Goal: Information Seeking & Learning: Learn about a topic

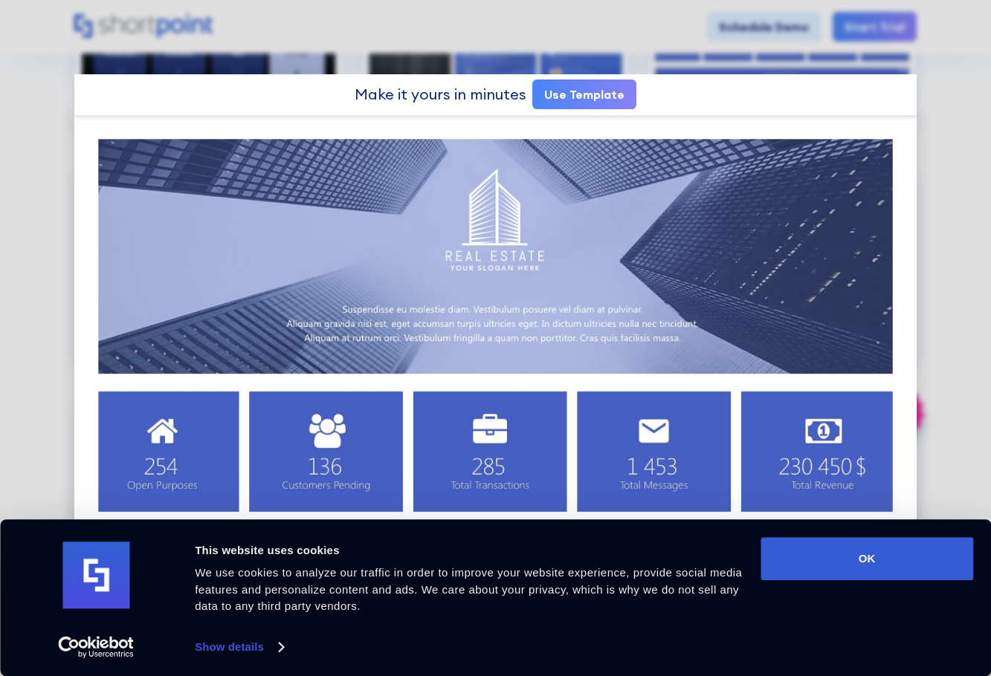
scroll to position [1549, 0]
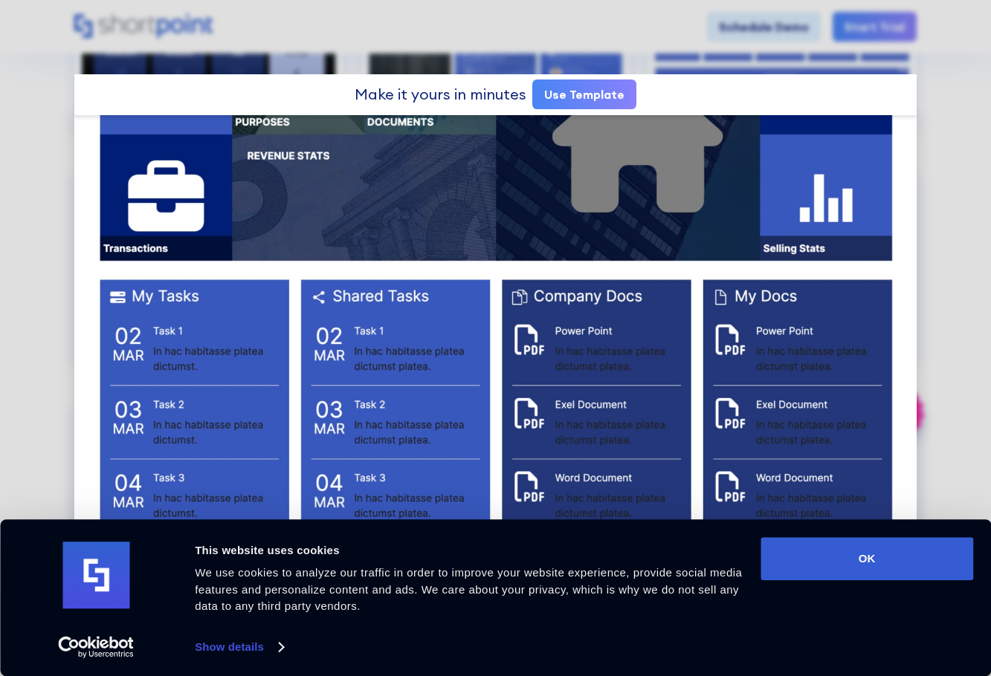
click at [51, 211] on div at bounding box center [495, 338] width 991 height 676
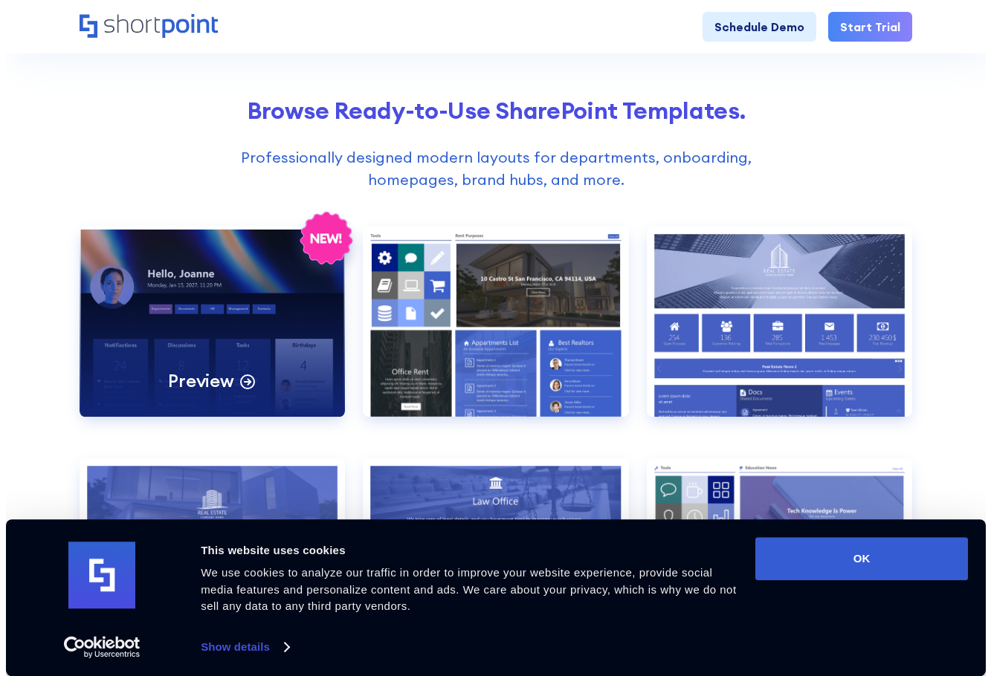
scroll to position [519, 0]
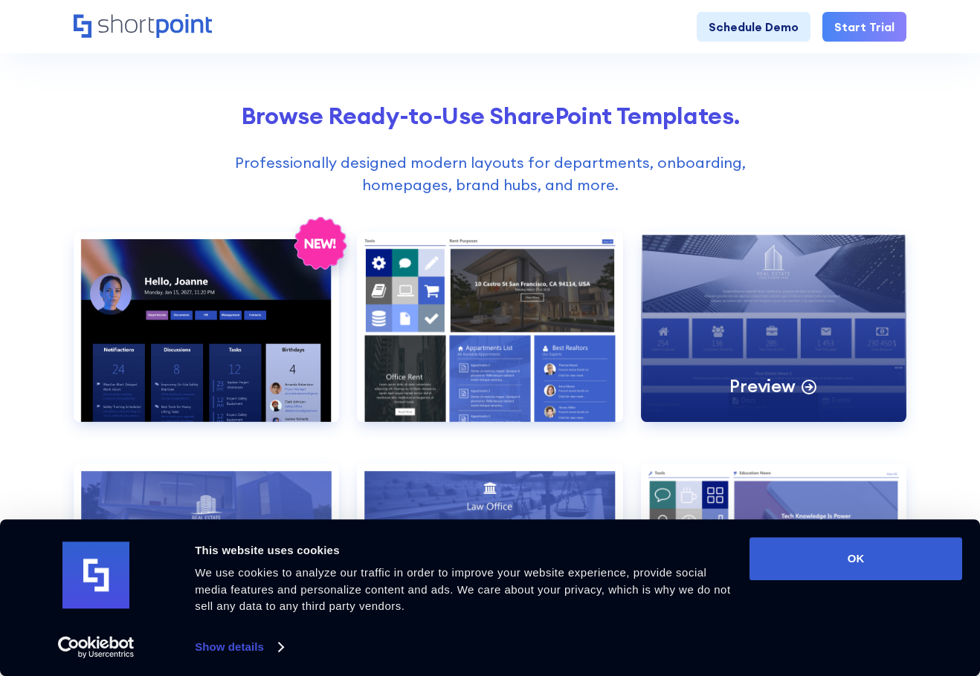
click at [704, 275] on div "Preview" at bounding box center [773, 327] width 265 height 190
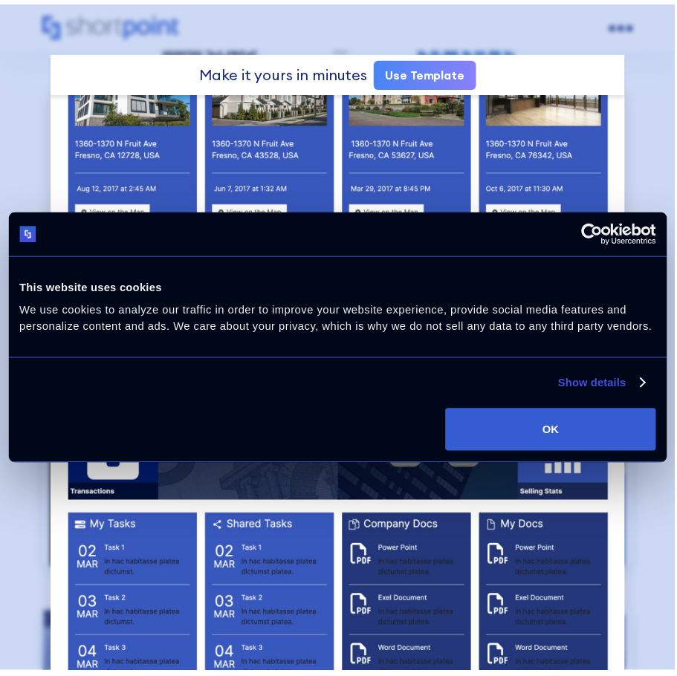
scroll to position [467, 0]
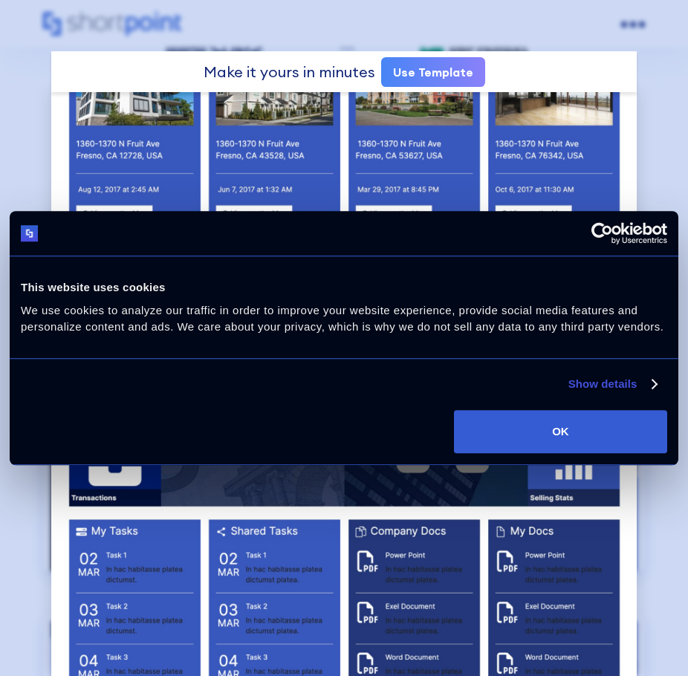
click at [670, 138] on div at bounding box center [344, 338] width 688 height 676
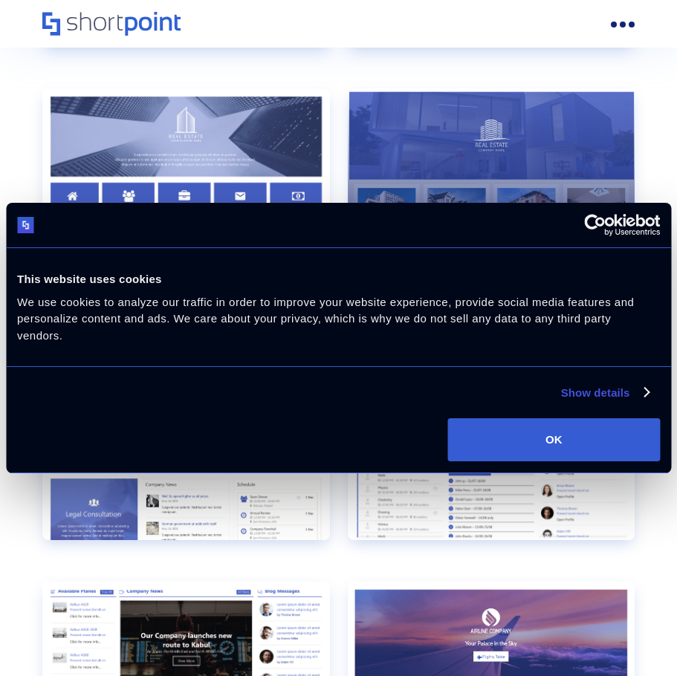
scroll to position [1115, 0]
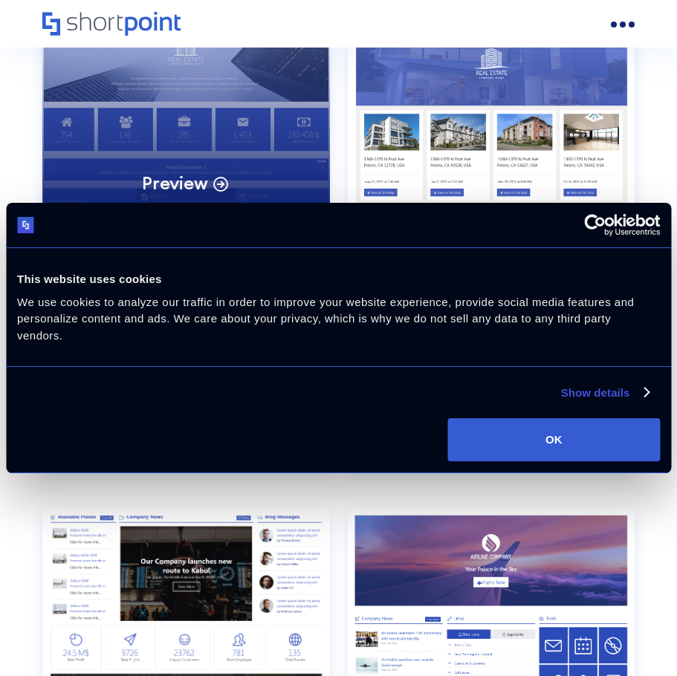
click at [276, 99] on div "Preview" at bounding box center [186, 116] width 288 height 205
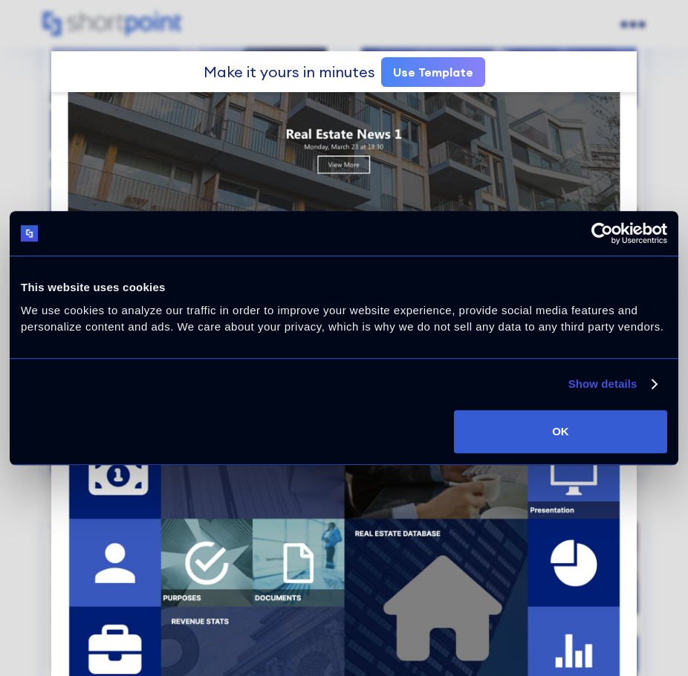
scroll to position [577, 0]
